Goal: Task Accomplishment & Management: Use online tool/utility

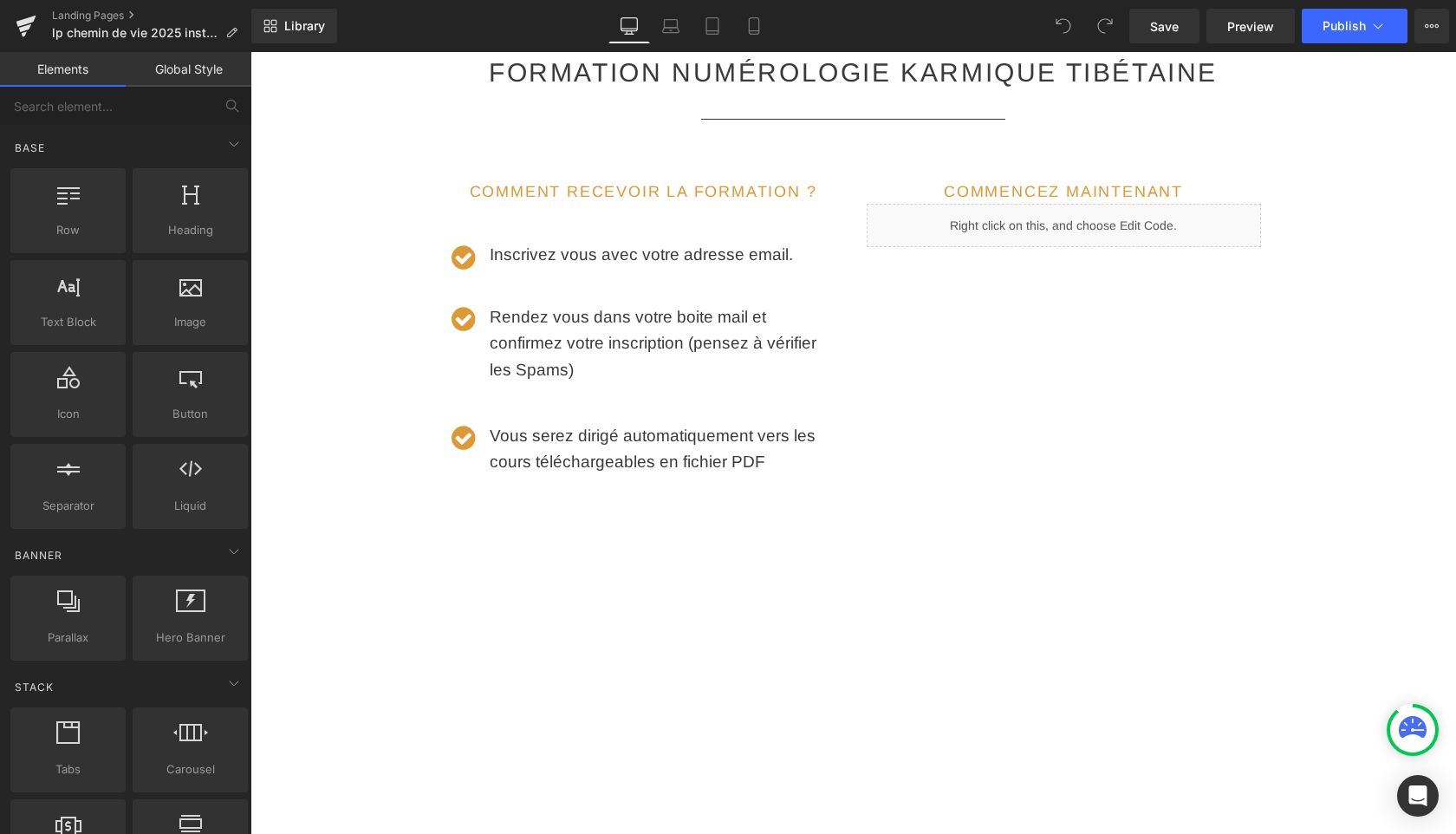
scroll to position [2515, 0]
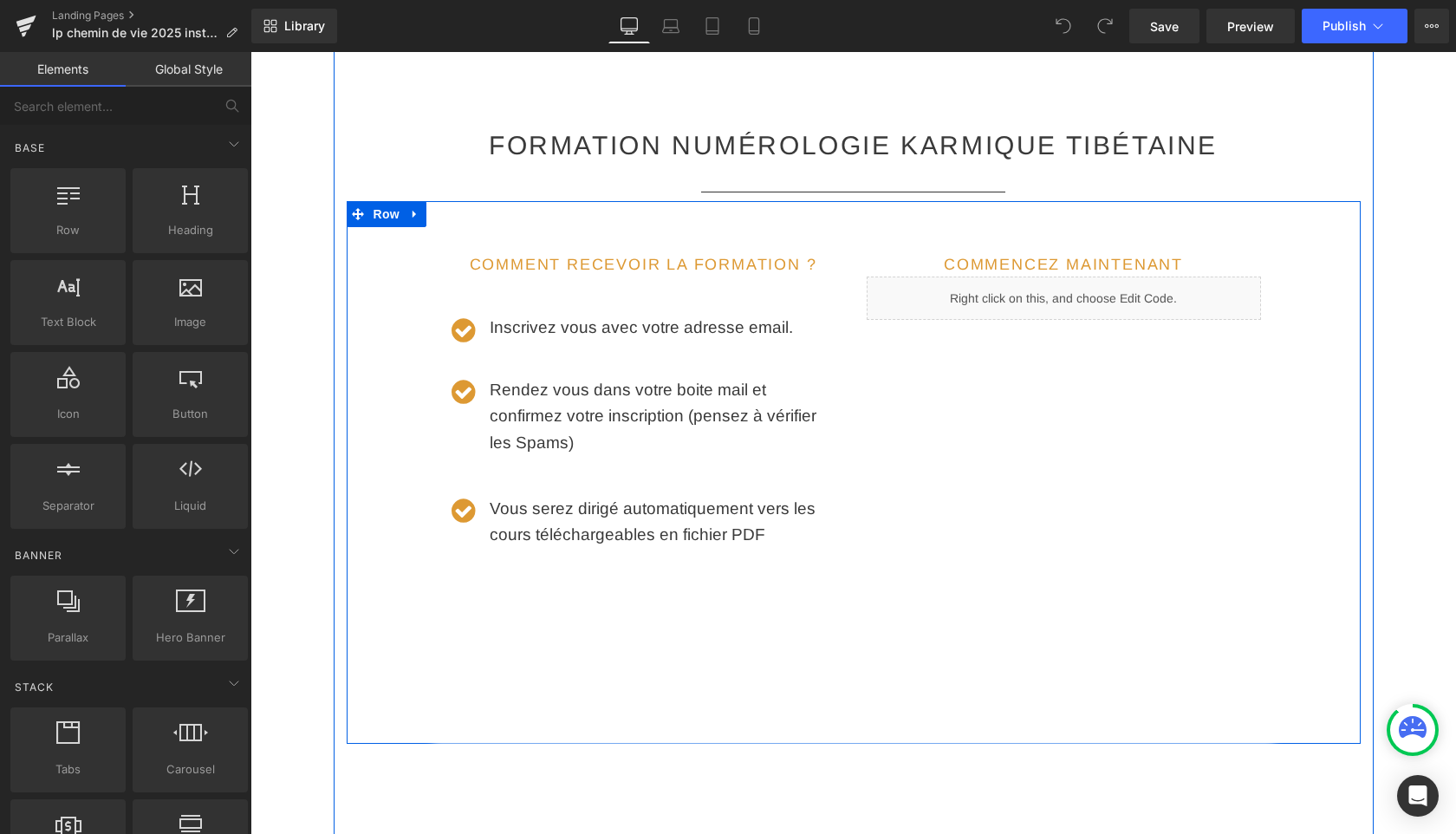
click at [1090, 276] on div "Liquid" at bounding box center [1063, 298] width 394 height 43
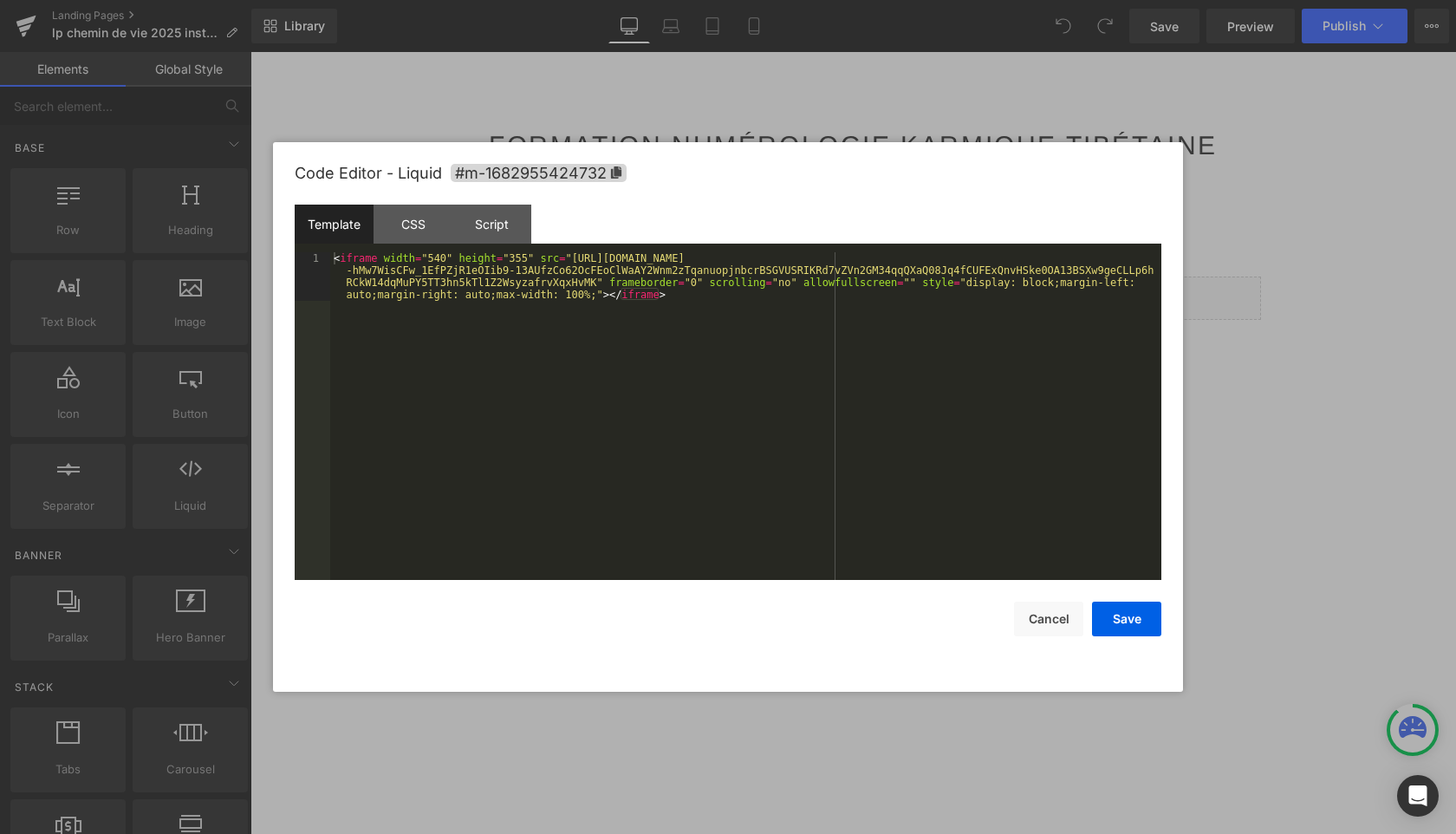
click at [796, 387] on div "< iframe width = "540" height = "355" src = "[URL][DOMAIN_NAME] -hMw7WisCFw_1Ef…" at bounding box center [745, 464] width 831 height 425
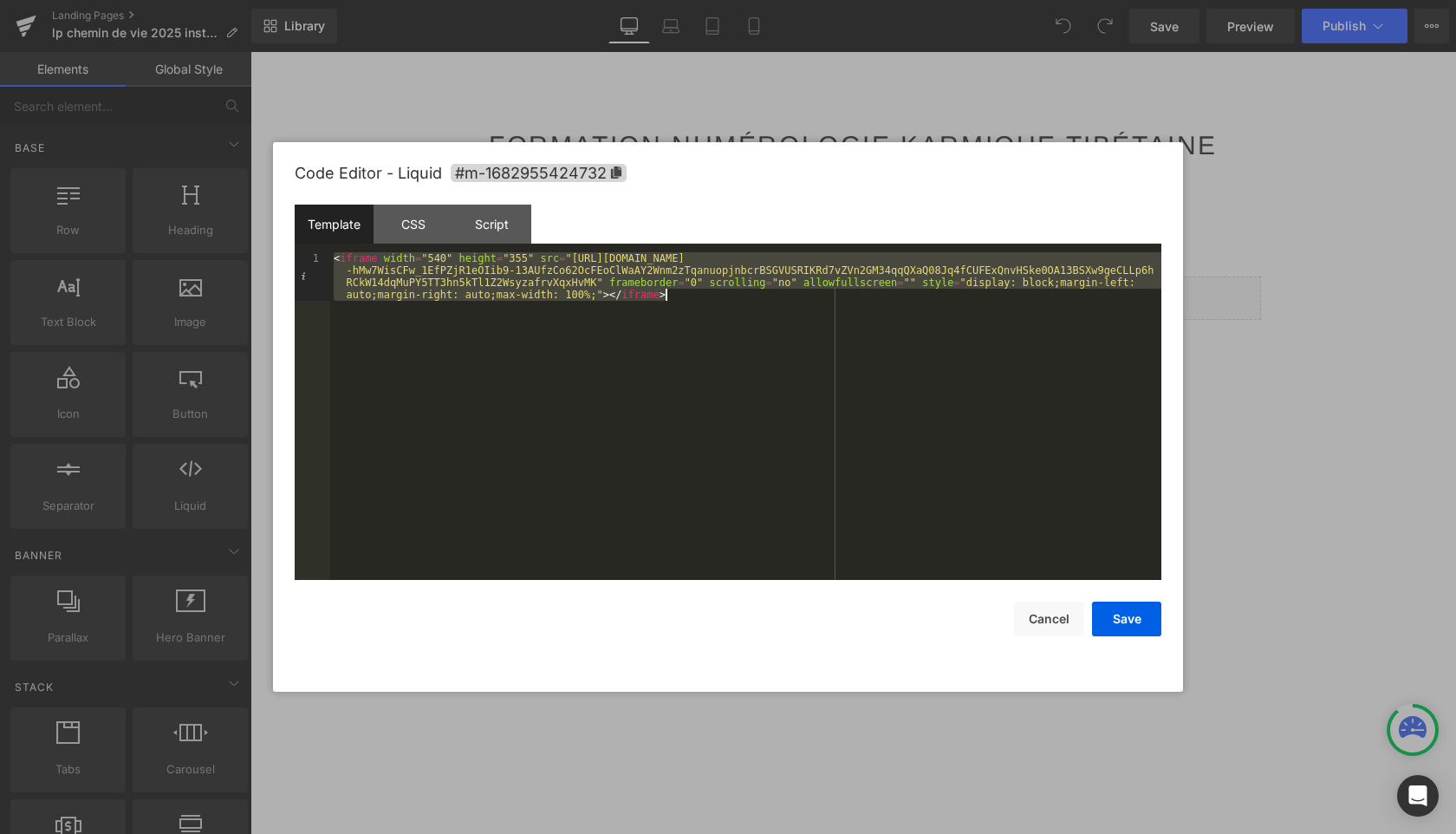
paste textarea
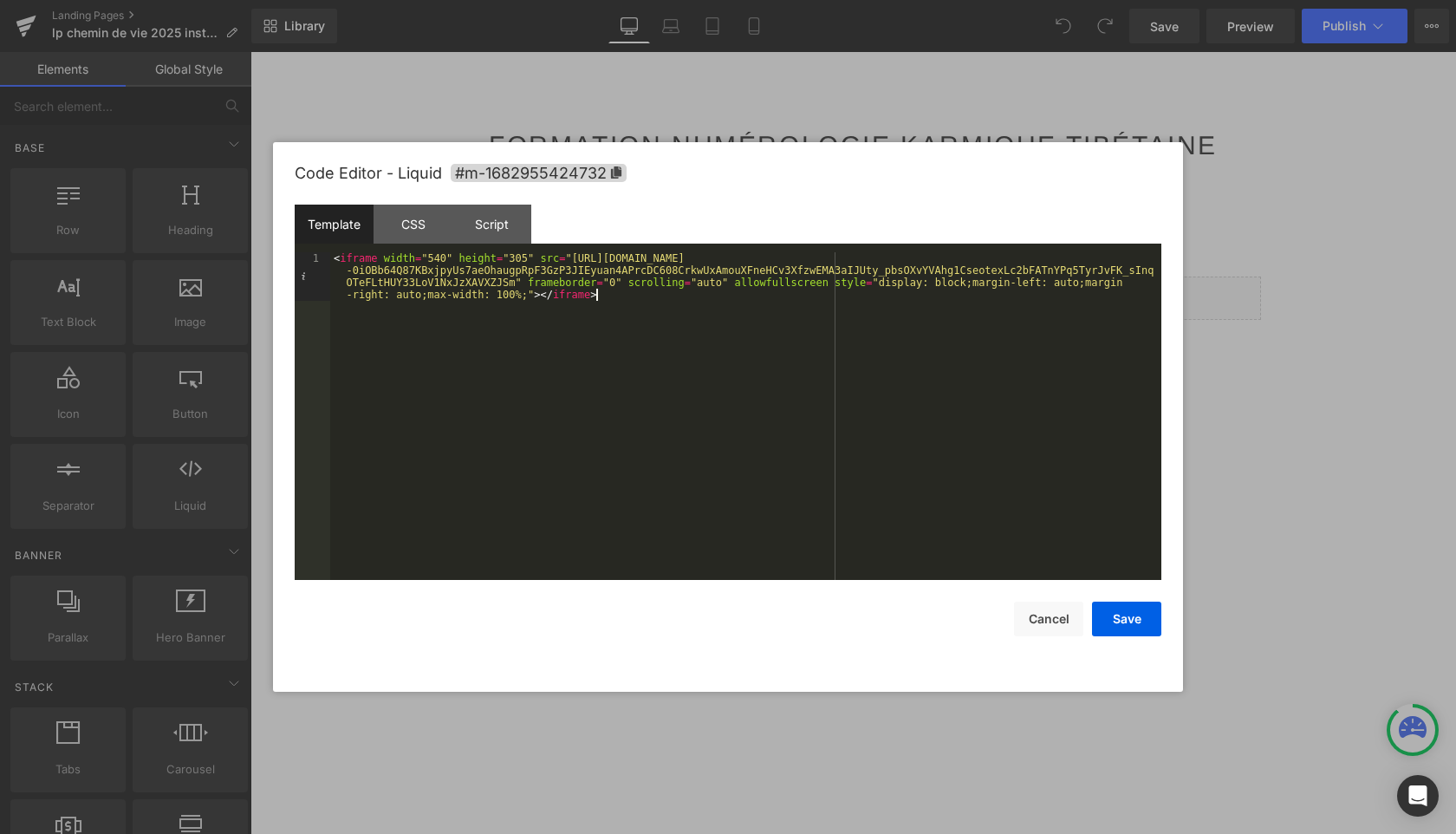
click at [520, 263] on div "< iframe width = "540" height = "305" src = "[URL][DOMAIN_NAME] -0iOBb64Q87KBxj…" at bounding box center [745, 464] width 831 height 425
click at [713, 285] on div "< iframe width = "540" height = "355" src = "[URL][DOMAIN_NAME] -0iOBb64Q87KBxj…" at bounding box center [745, 464] width 831 height 425
click at [1130, 621] on button "Save" at bounding box center [1127, 619] width 70 height 35
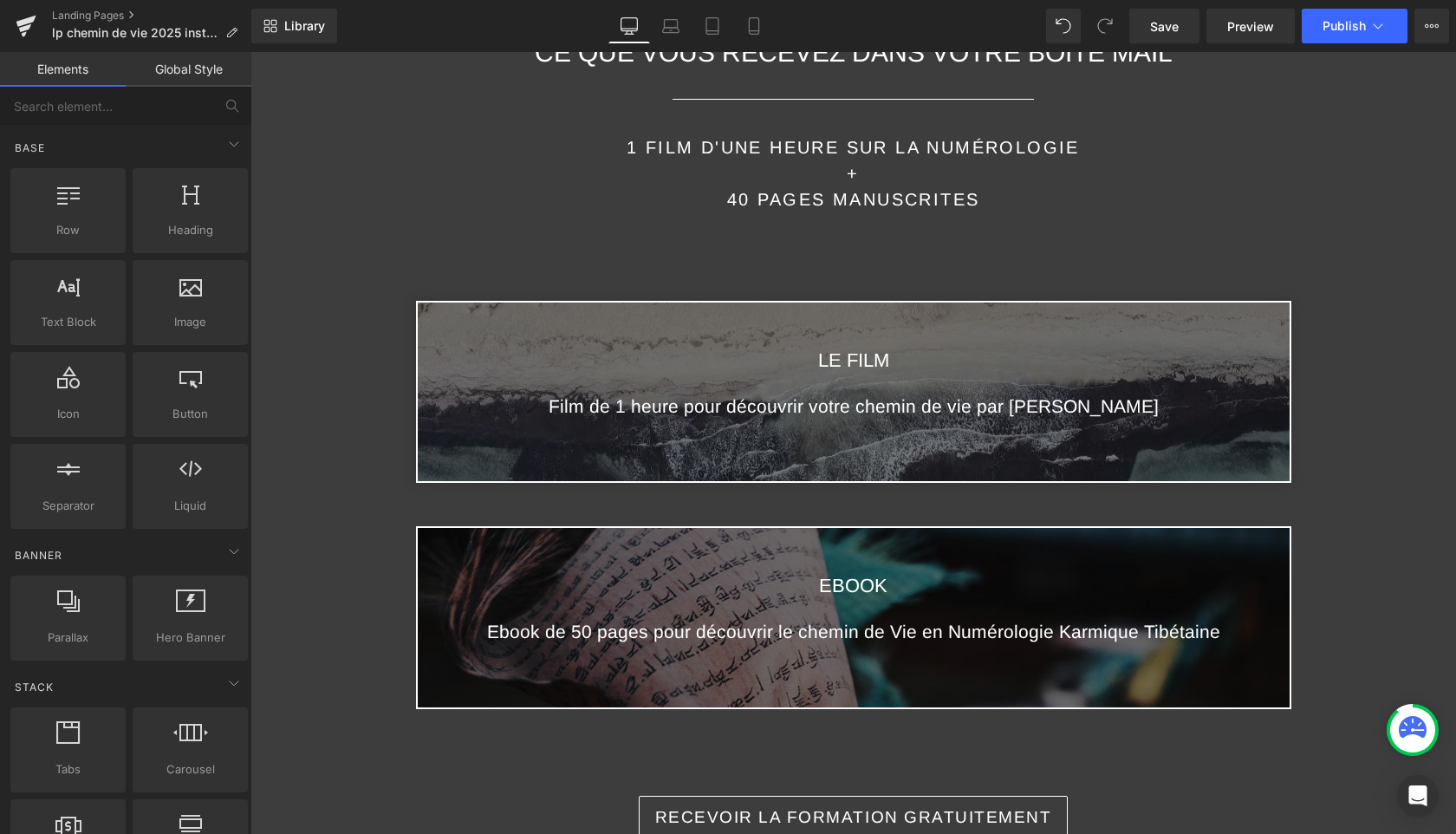
scroll to position [393, 0]
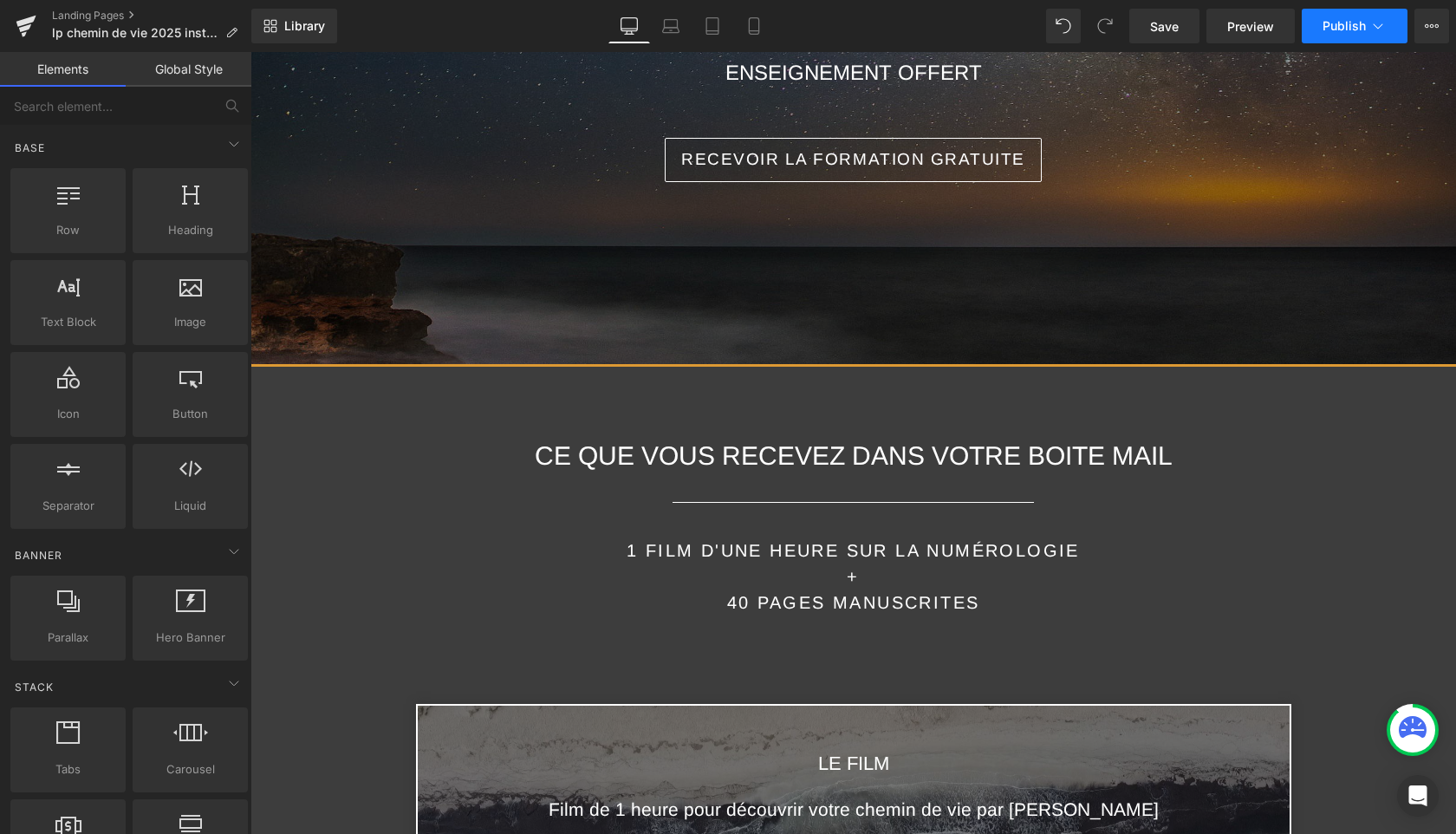
click at [1351, 26] on span "Publish" at bounding box center [1343, 26] width 43 height 14
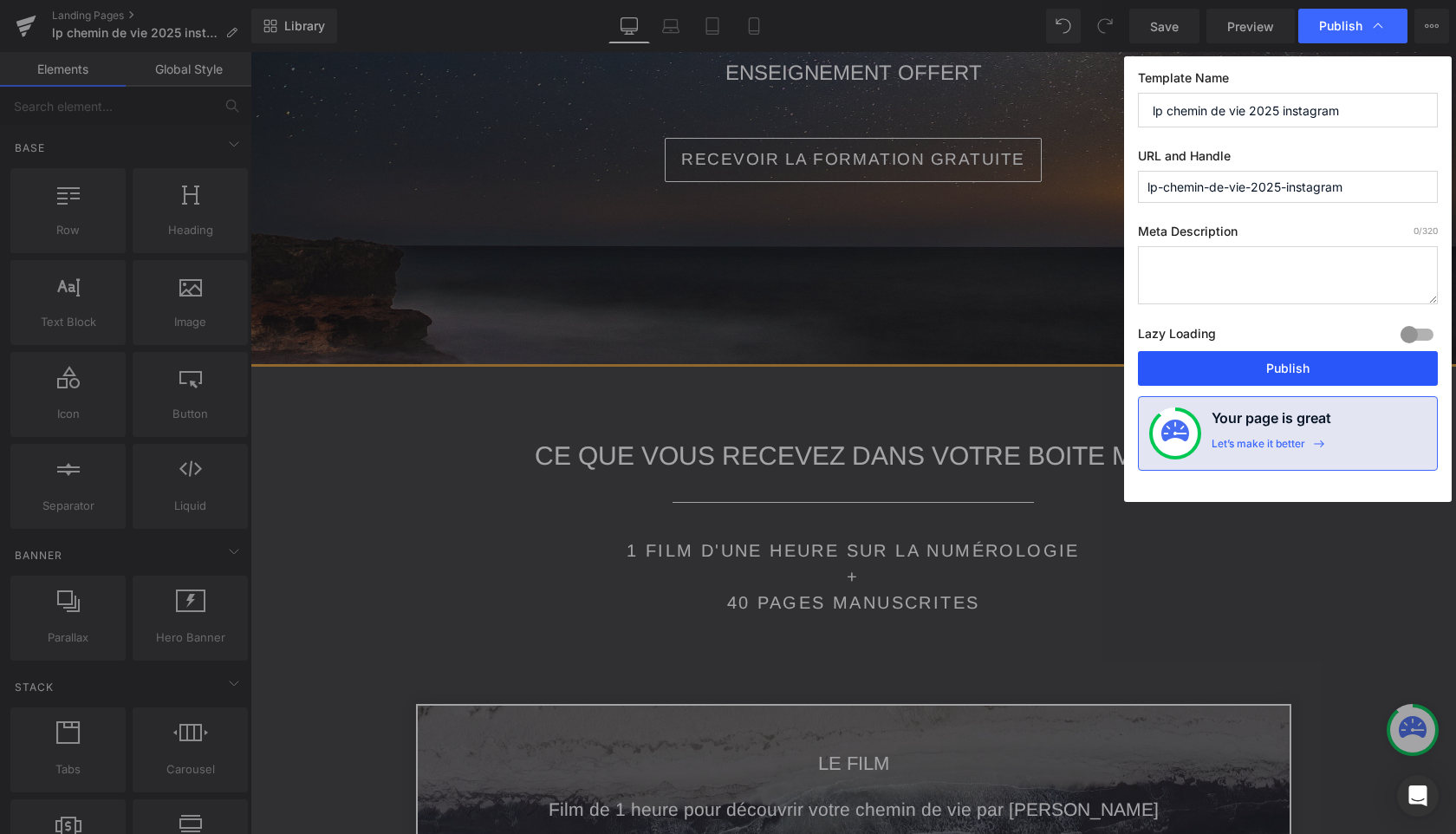
click at [1265, 370] on button "Publish" at bounding box center [1287, 368] width 299 height 35
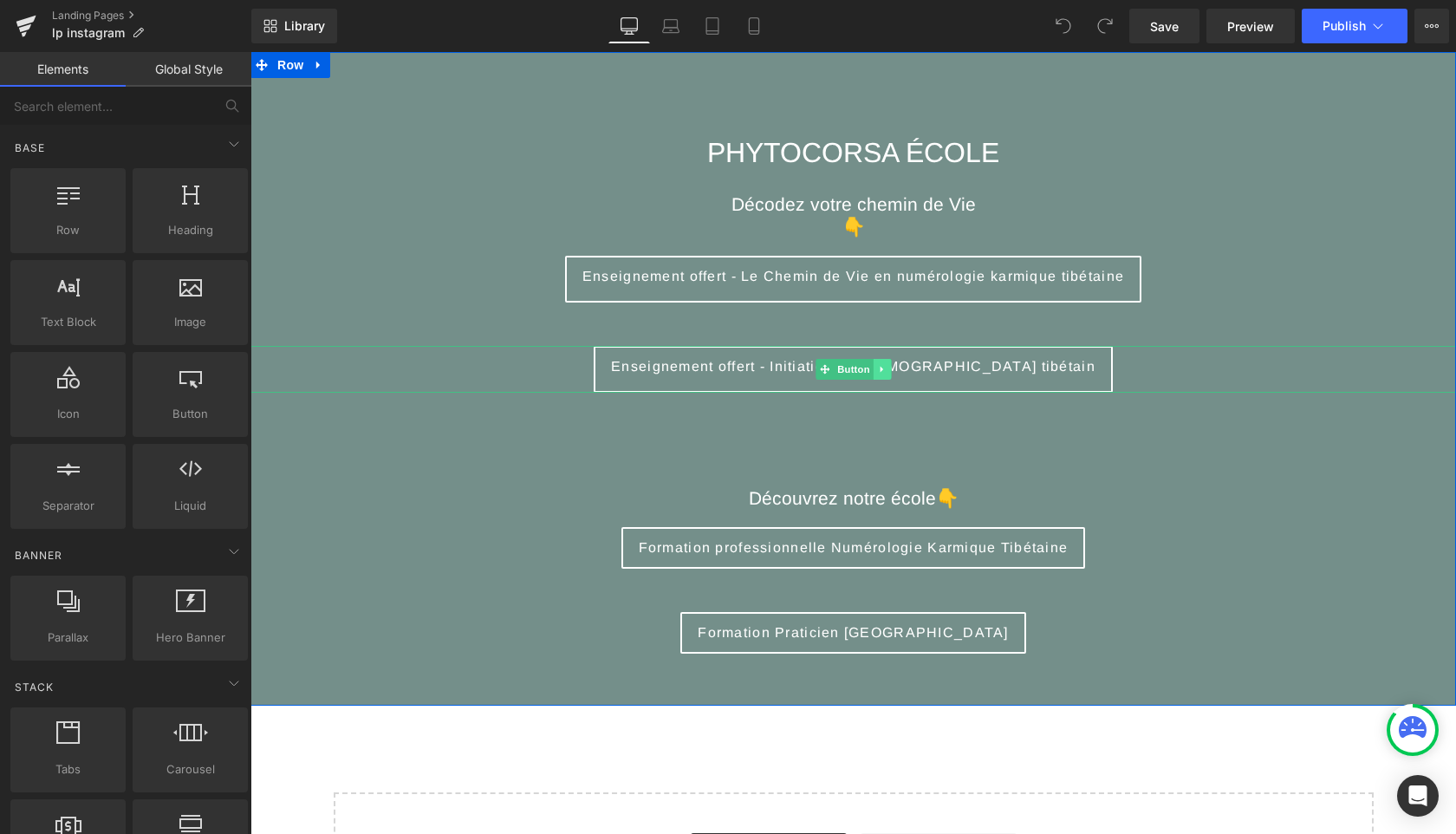
click at [879, 366] on icon at bounding box center [881, 369] width 10 height 11
click at [887, 366] on icon at bounding box center [890, 368] width 10 height 10
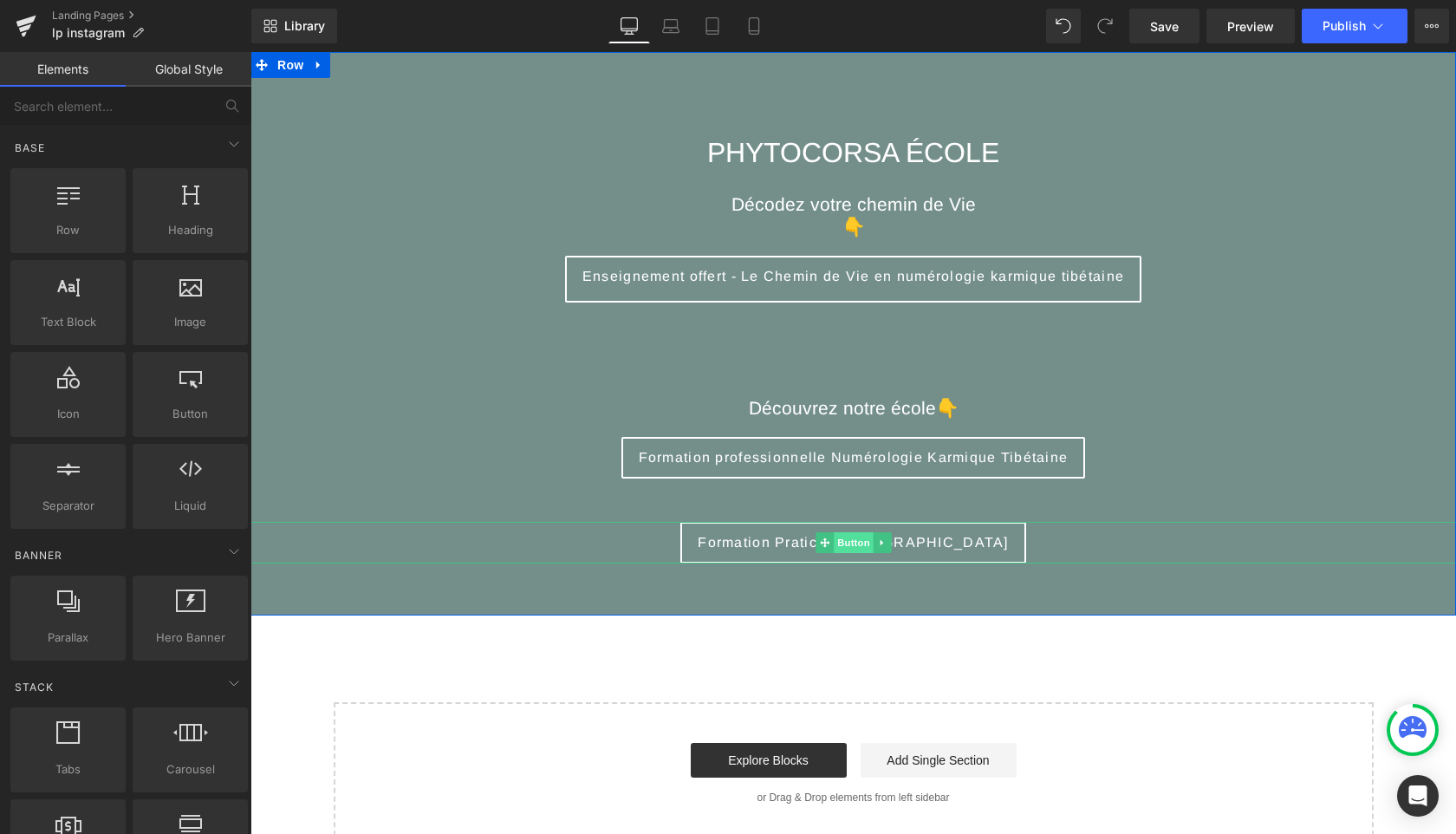
click at [855, 537] on span "Button" at bounding box center [854, 542] width 40 height 21
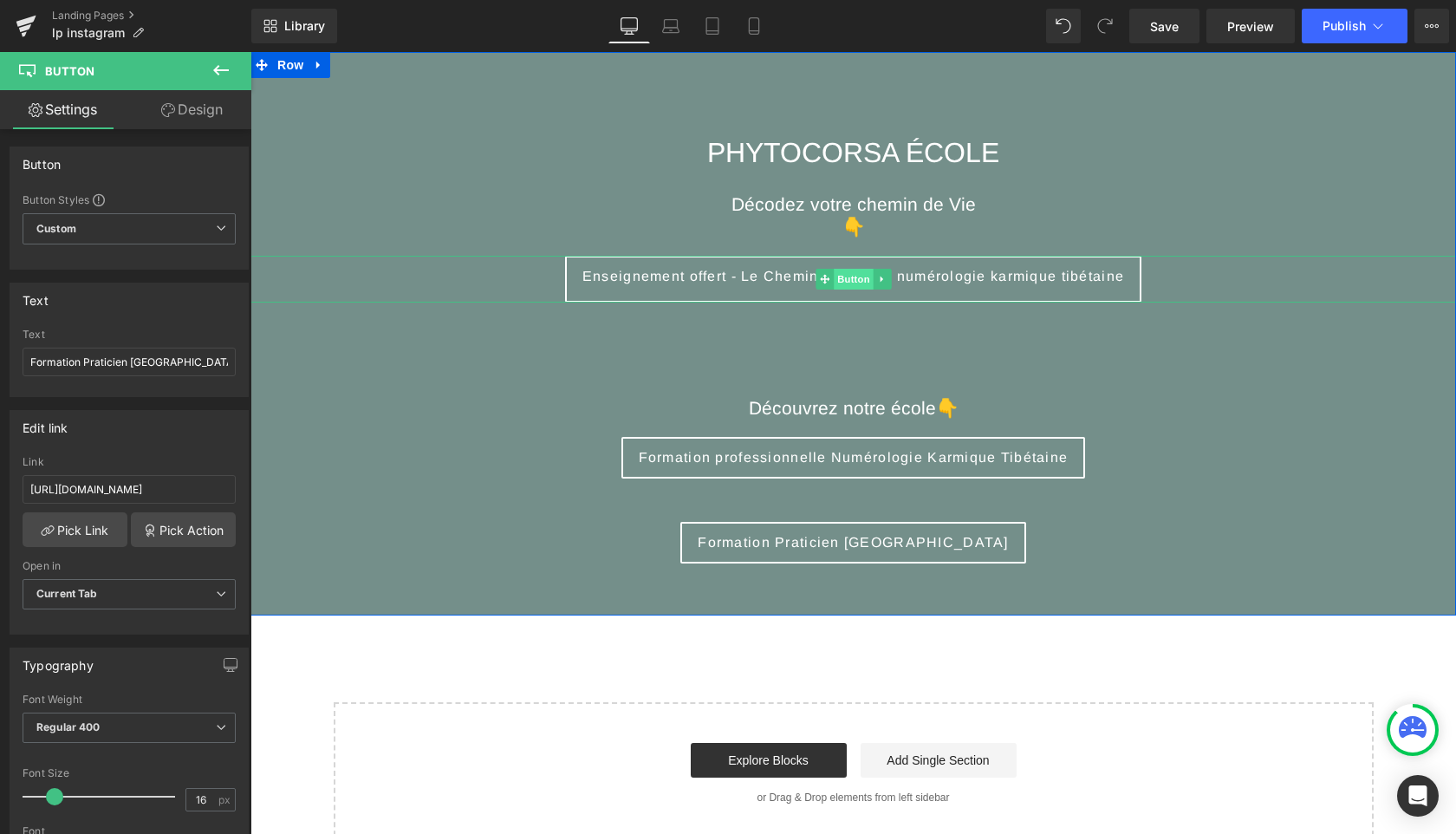
click at [860, 276] on span "Button" at bounding box center [854, 279] width 40 height 21
click at [144, 485] on input "https://phytocorsa-formation.com/pages/lp-chemin-de-vie-2025-tiktok" at bounding box center [129, 489] width 213 height 29
click at [223, 489] on input "https://phytocorsa-formation.com/pages/lp-chemin-de-vie-2025-tiktok" at bounding box center [129, 489] width 213 height 29
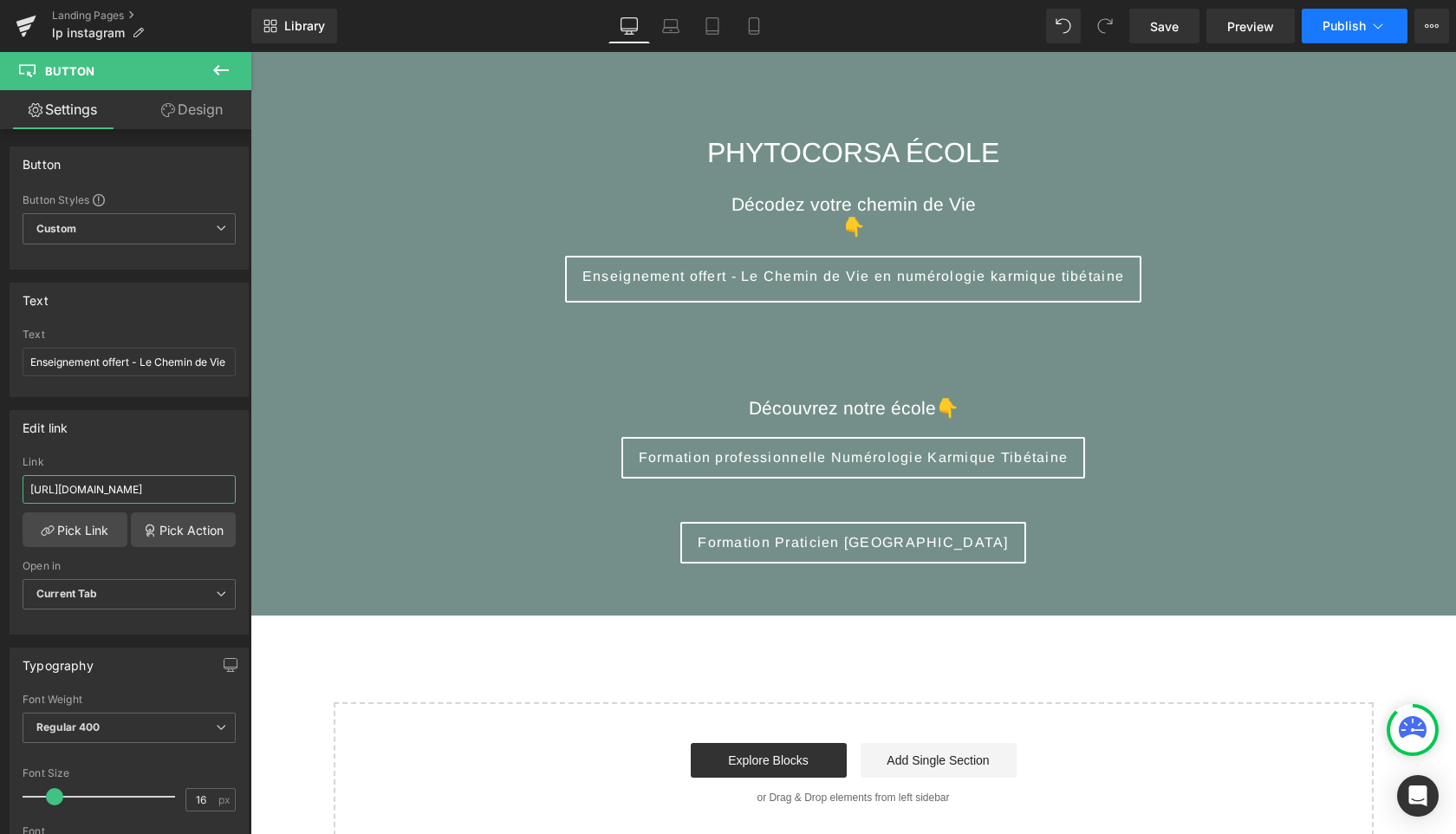
type input "https://phytocorsa-formation.com/pages/lp-chemin-de-vie-2025-instagram"
click at [1348, 26] on span "Publish" at bounding box center [1343, 26] width 43 height 14
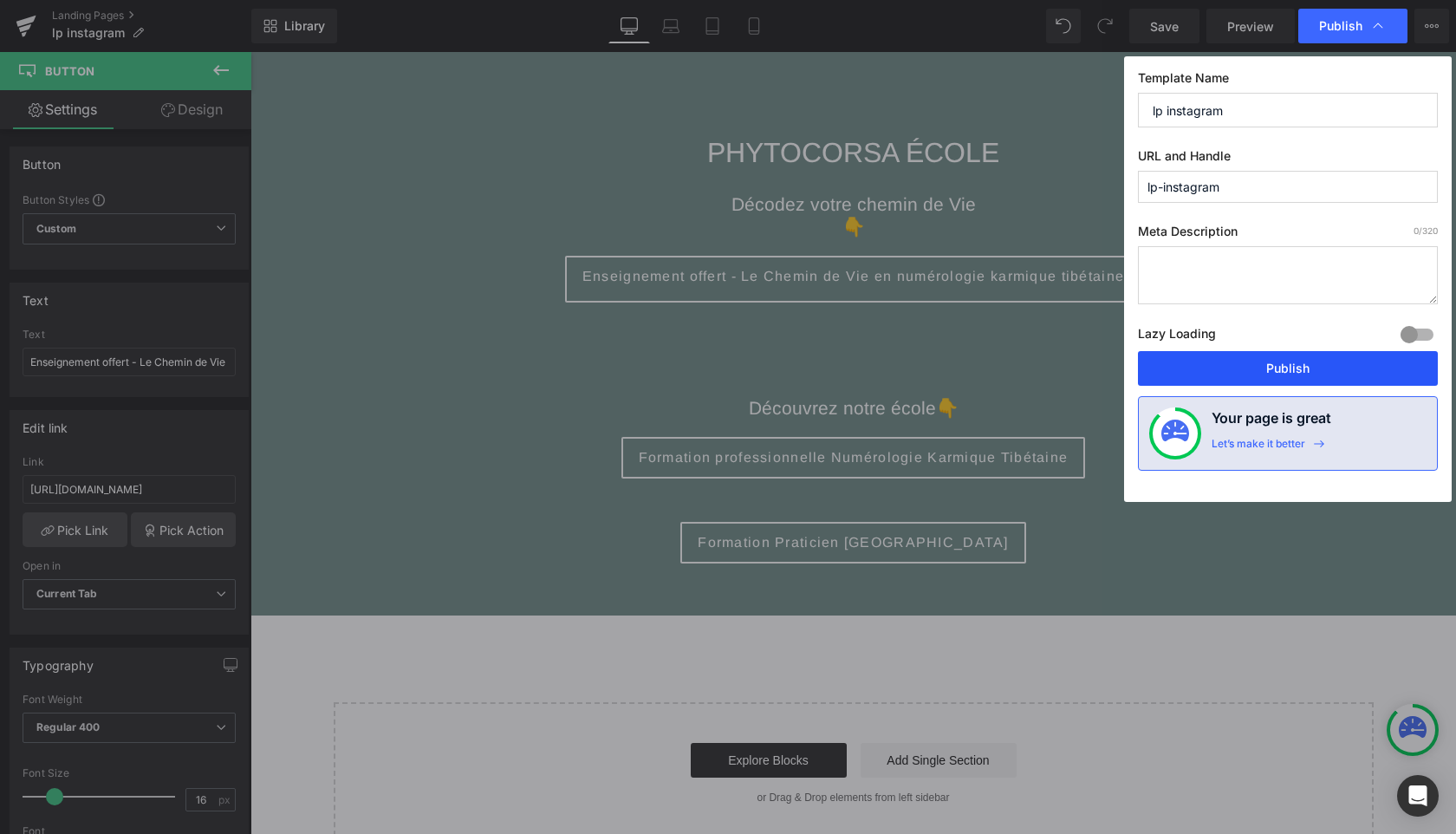
click at [1259, 365] on button "Publish" at bounding box center [1287, 368] width 299 height 35
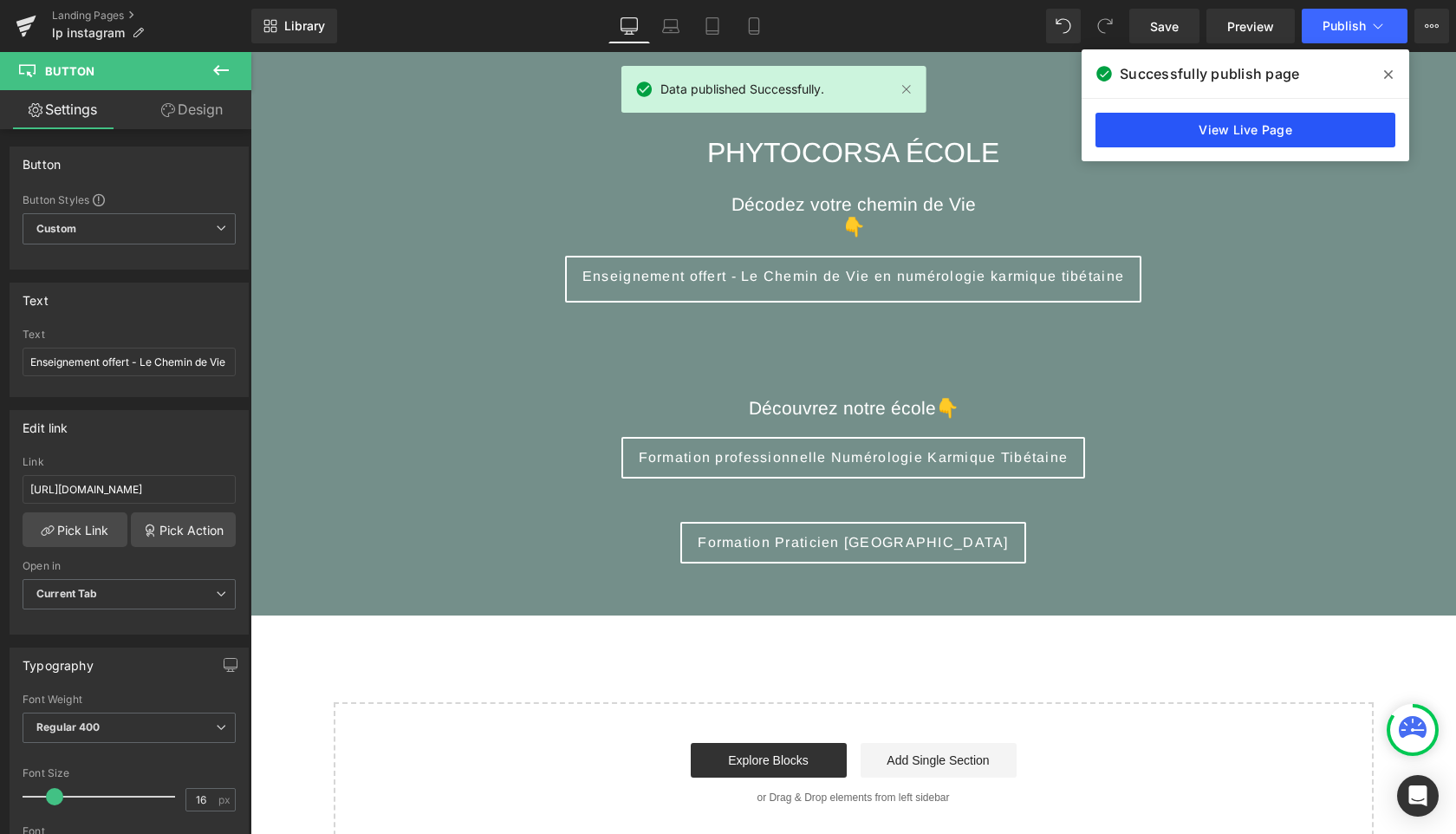
click at [1266, 126] on link "View Live Page" at bounding box center [1244, 130] width 299 height 35
